Goal: Task Accomplishment & Management: Manage account settings

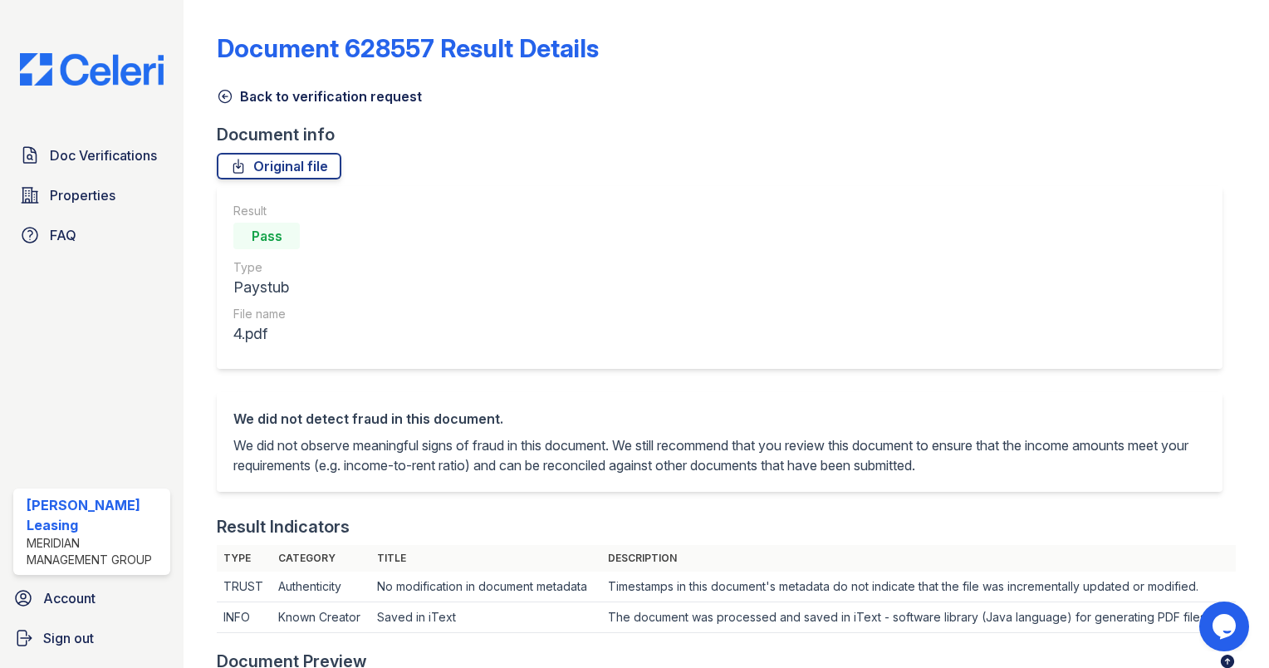
click at [222, 100] on icon at bounding box center [225, 96] width 17 height 17
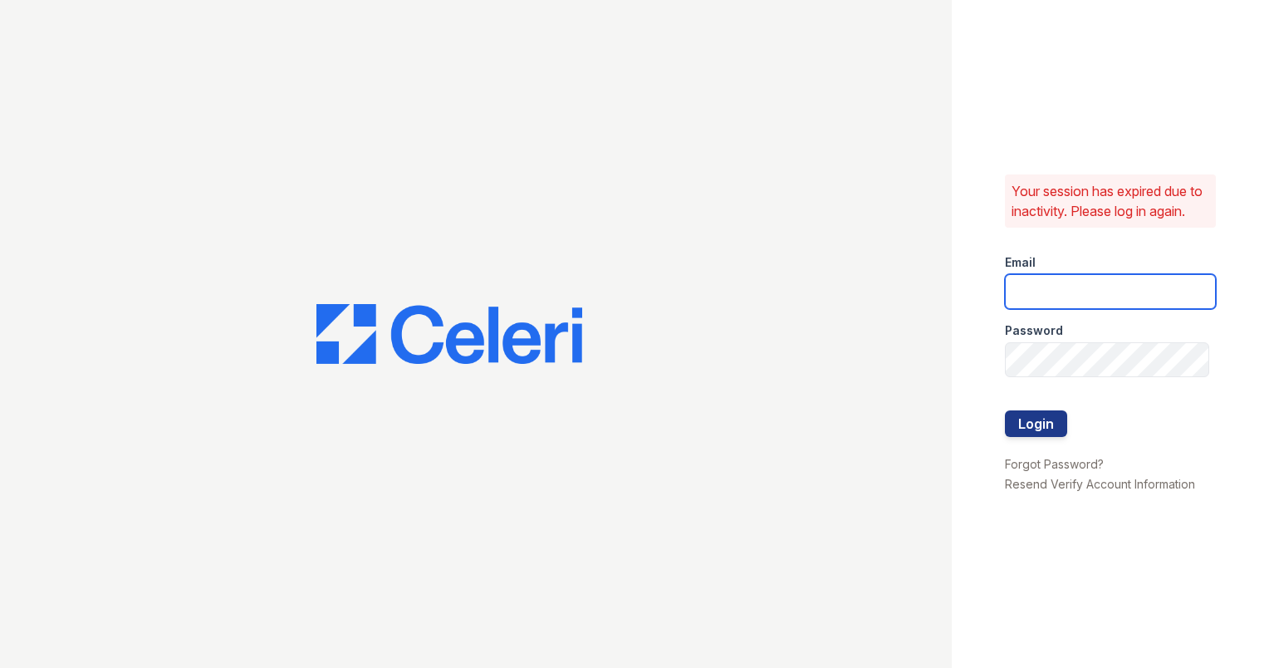
click at [1119, 301] on input "email" at bounding box center [1110, 291] width 211 height 35
type input "[EMAIL_ADDRESS][DOMAIN_NAME]"
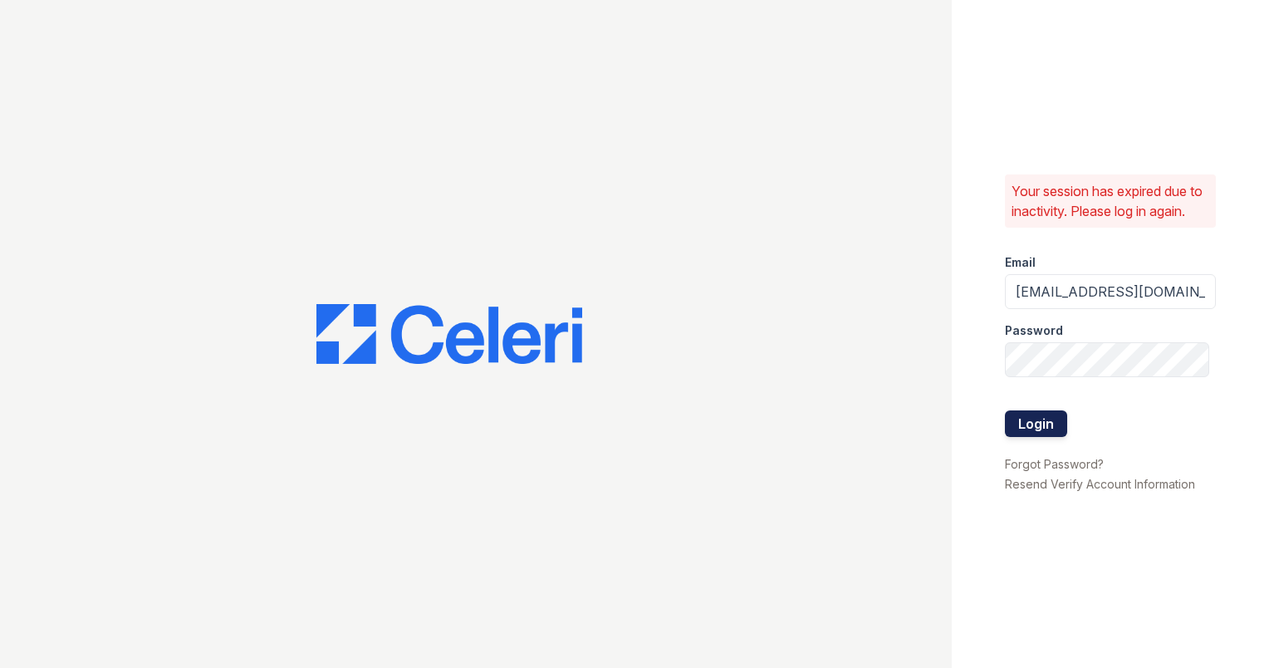
click at [1047, 435] on button "Login" at bounding box center [1036, 423] width 62 height 27
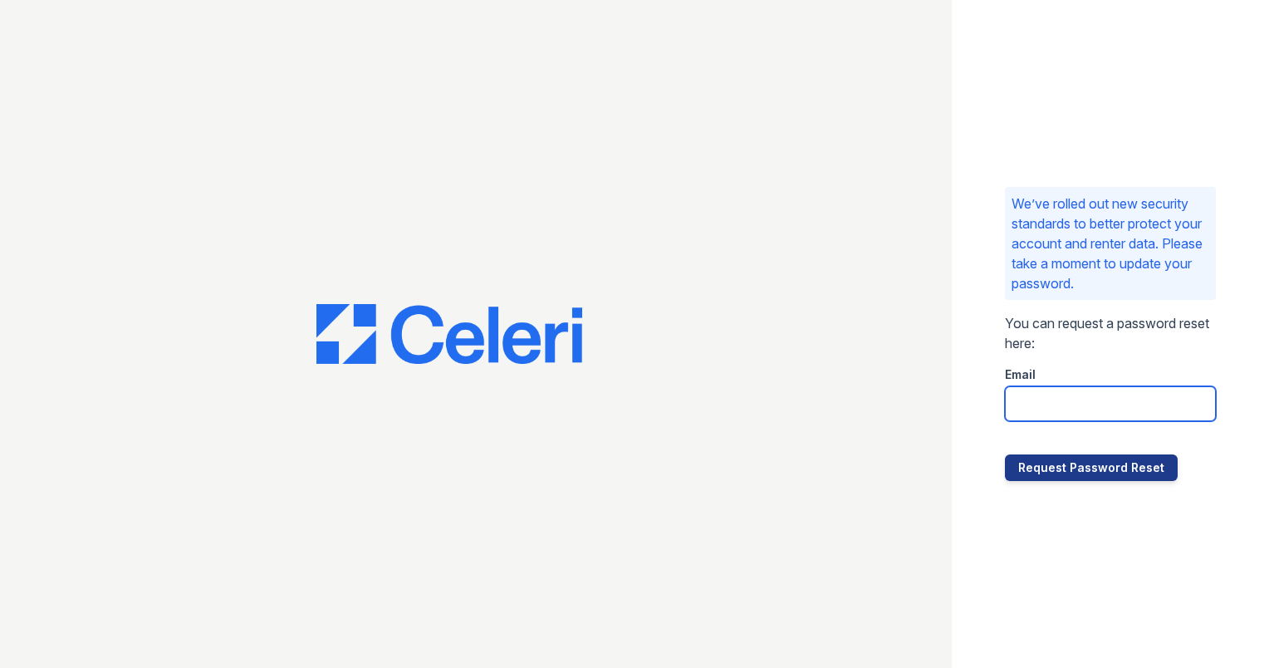
click at [1083, 400] on input "email" at bounding box center [1110, 403] width 211 height 35
click at [1112, 415] on input "email" at bounding box center [1110, 403] width 211 height 35
type input "ashberry@mmgmgt.com"
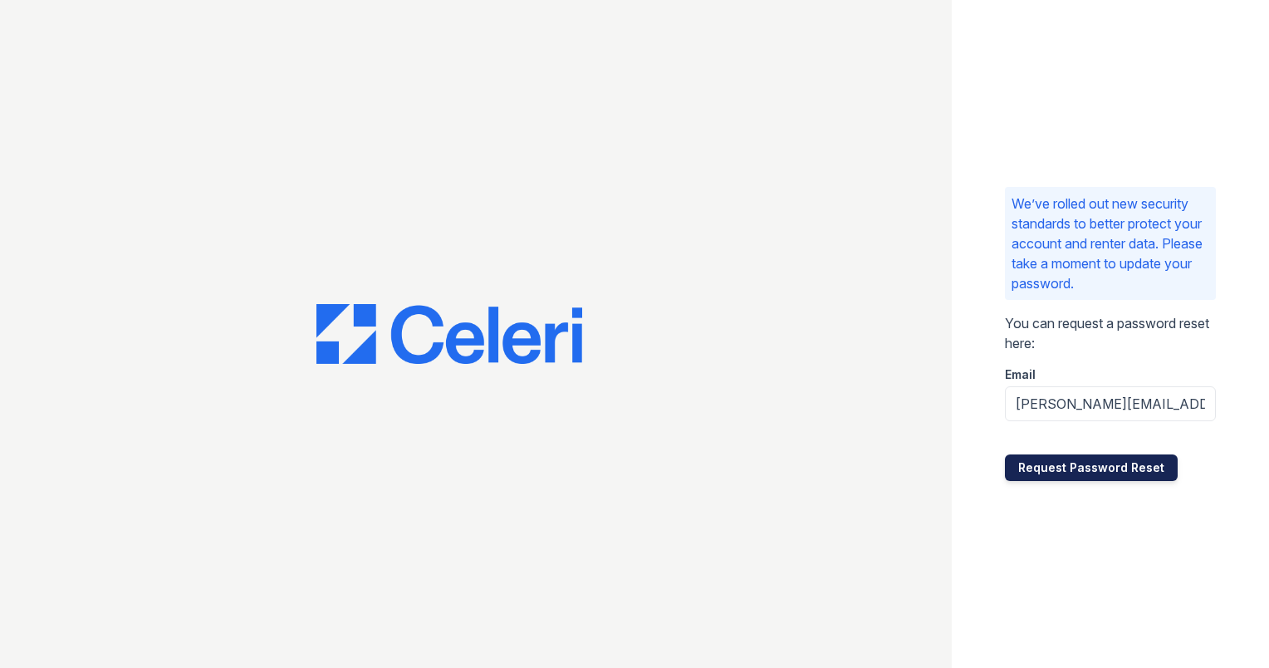
click at [1124, 468] on button "Request Password Reset" at bounding box center [1091, 467] width 173 height 27
